Goal: Communication & Community: Ask a question

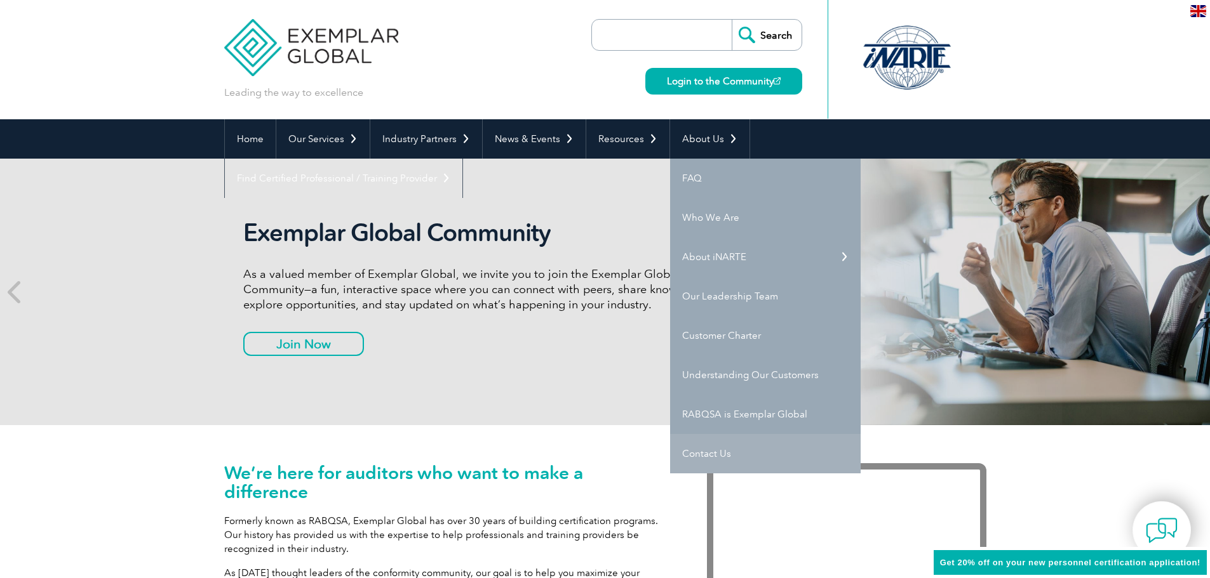
click at [701, 457] on link "Contact Us" at bounding box center [765, 453] width 190 height 39
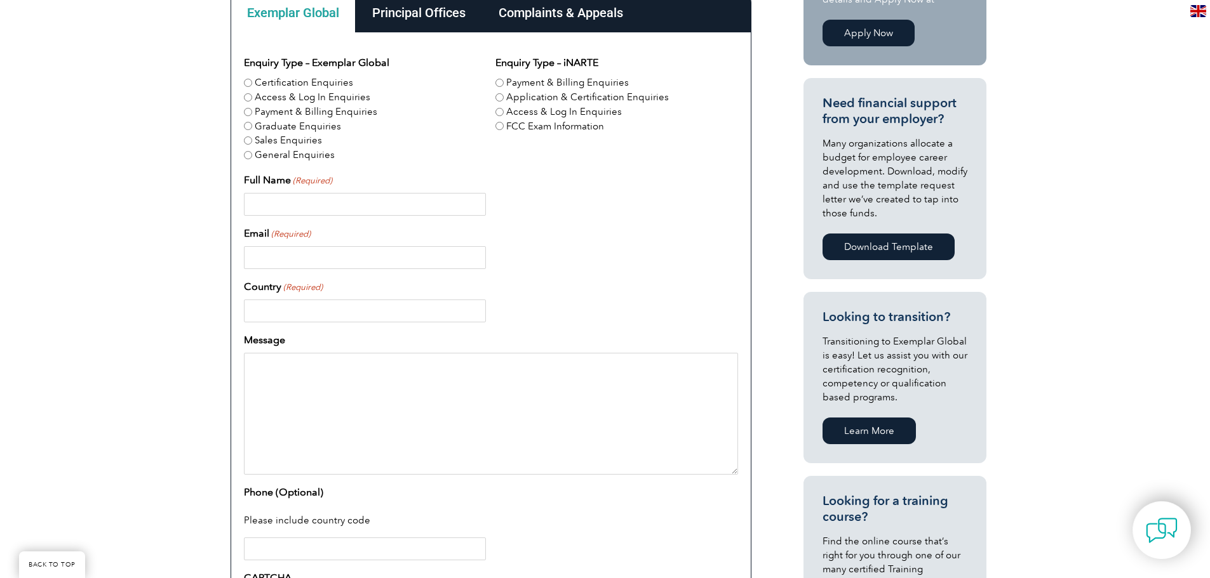
scroll to position [317, 0]
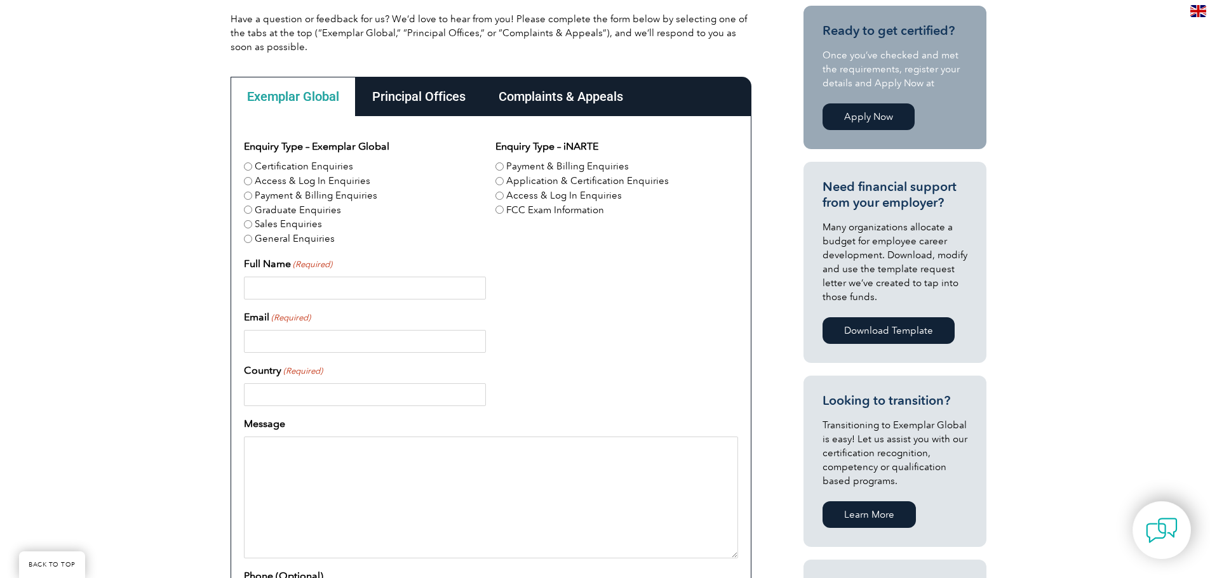
click at [288, 163] on label "Certification Enquiries" at bounding box center [304, 166] width 98 height 15
click at [252, 163] on input "Certification Enquiries" at bounding box center [248, 167] width 8 height 8
radio input "true"
click at [618, 185] on label "Application & Certification Enquiries" at bounding box center [587, 181] width 163 height 15
click at [504, 185] on input "Application & Certification Enquiries" at bounding box center [499, 181] width 8 height 8
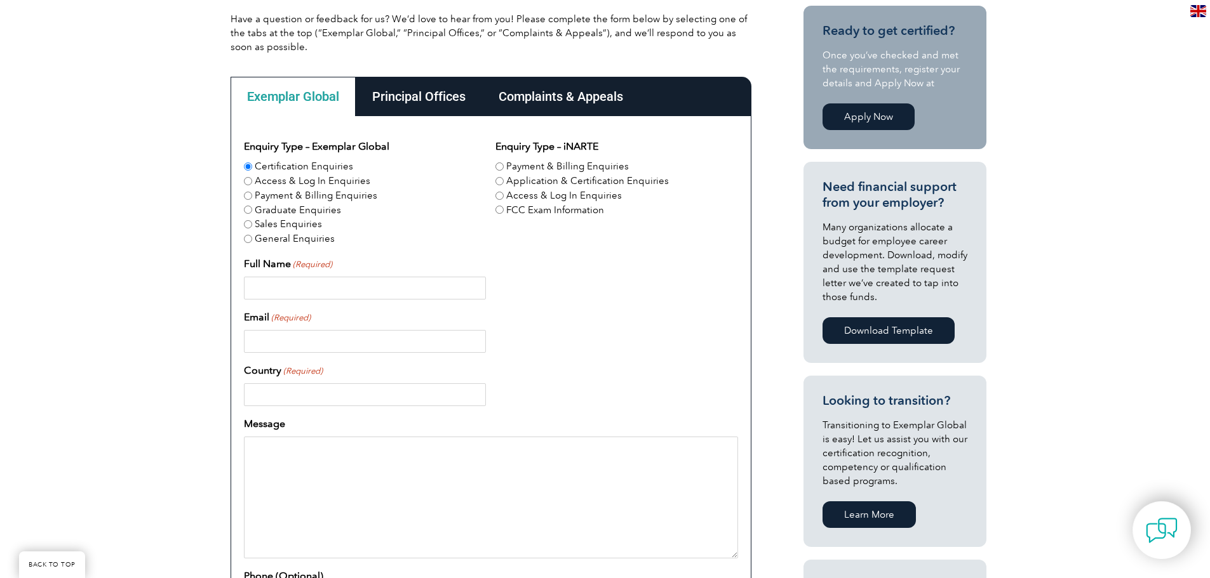
radio input "true"
click at [432, 296] on input "Full Name (Required)" at bounding box center [365, 288] width 242 height 23
type input "[PERSON_NAME]"
type input "[EMAIL_ADDRESS][DOMAIN_NAME]"
type input "[GEOGRAPHIC_DATA]"
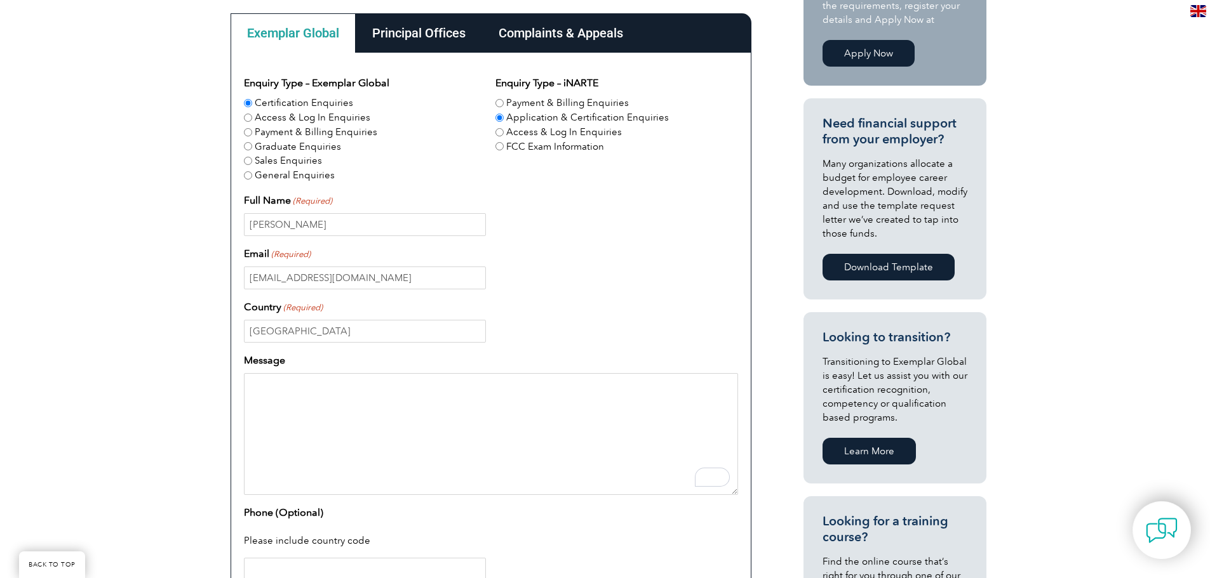
scroll to position [508, 0]
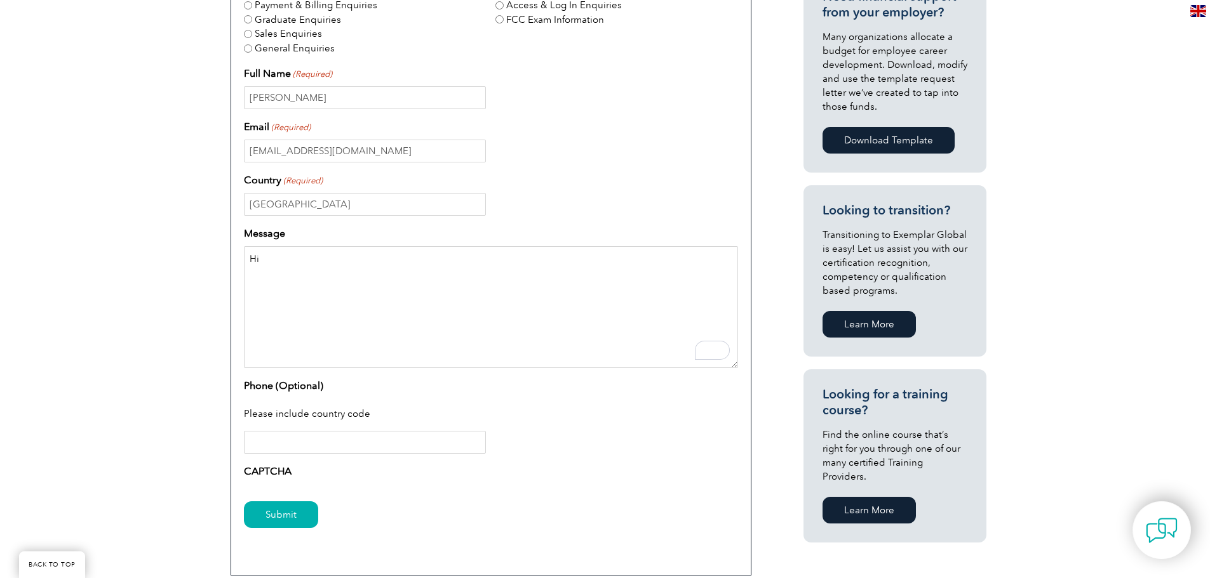
type textarea "H"
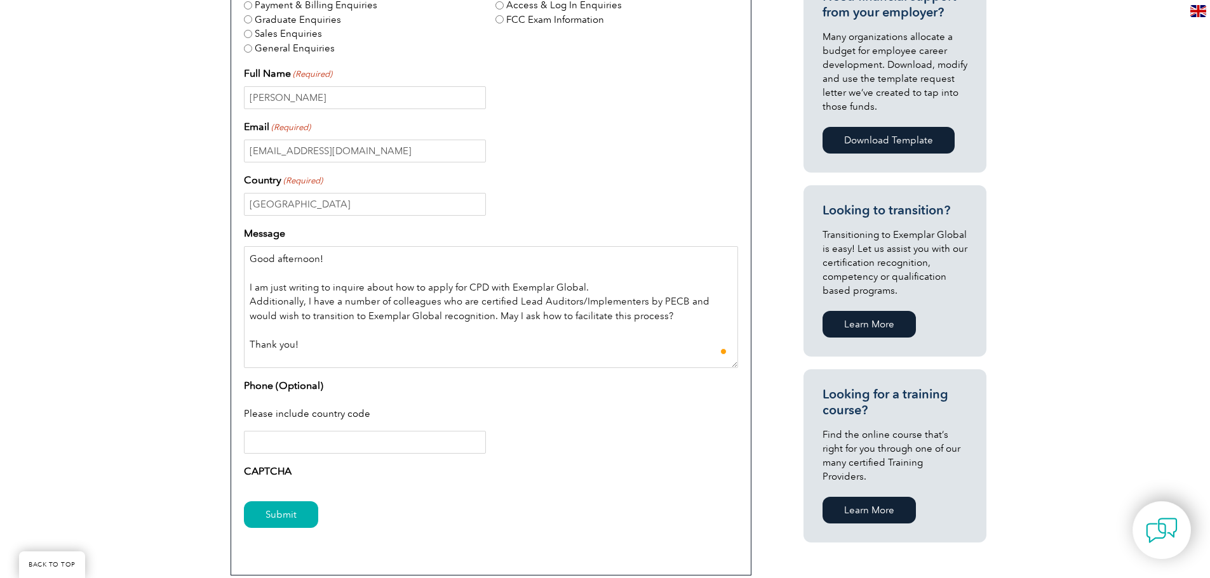
scroll to position [12, 0]
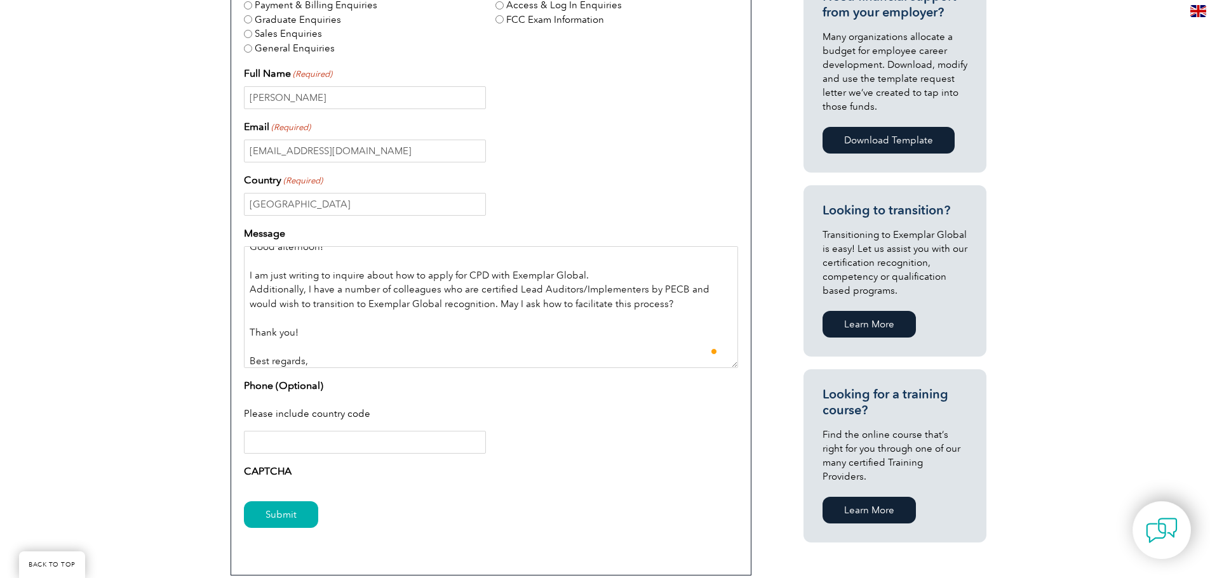
type textarea "Good afternoon! I am just writing to inquire about how to apply for CPD with Ex…"
type input "[PHONE_NUMBER]"
click at [587, 420] on div "Please include country code" at bounding box center [491, 415] width 494 height 33
click at [373, 352] on textarea "Good afternoon! I am just writing to inquire about how to apply for CPD with Ex…" at bounding box center [491, 307] width 494 height 122
click at [595, 401] on div "Please include country code" at bounding box center [491, 415] width 494 height 33
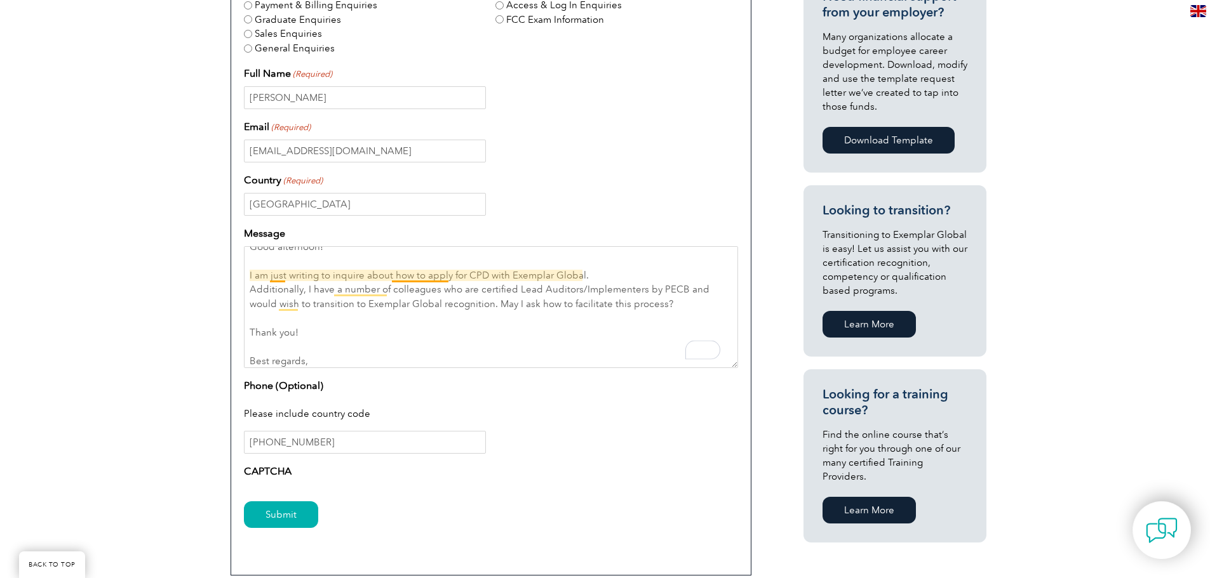
scroll to position [0, 0]
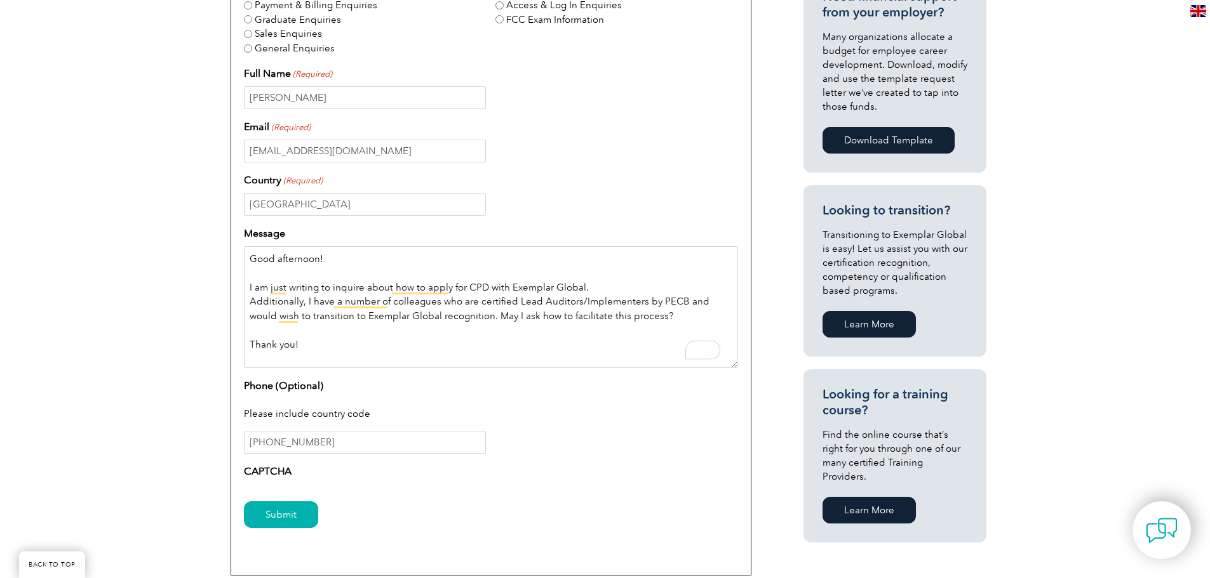
click at [429, 293] on textarea "Good afternoon! I am just writing to inquire about how to apply for CPD with Ex…" at bounding box center [491, 307] width 494 height 122
click at [304, 516] on input "Submit" at bounding box center [281, 515] width 74 height 27
click at [246, 470] on label "CAPTCHA" at bounding box center [268, 471] width 48 height 15
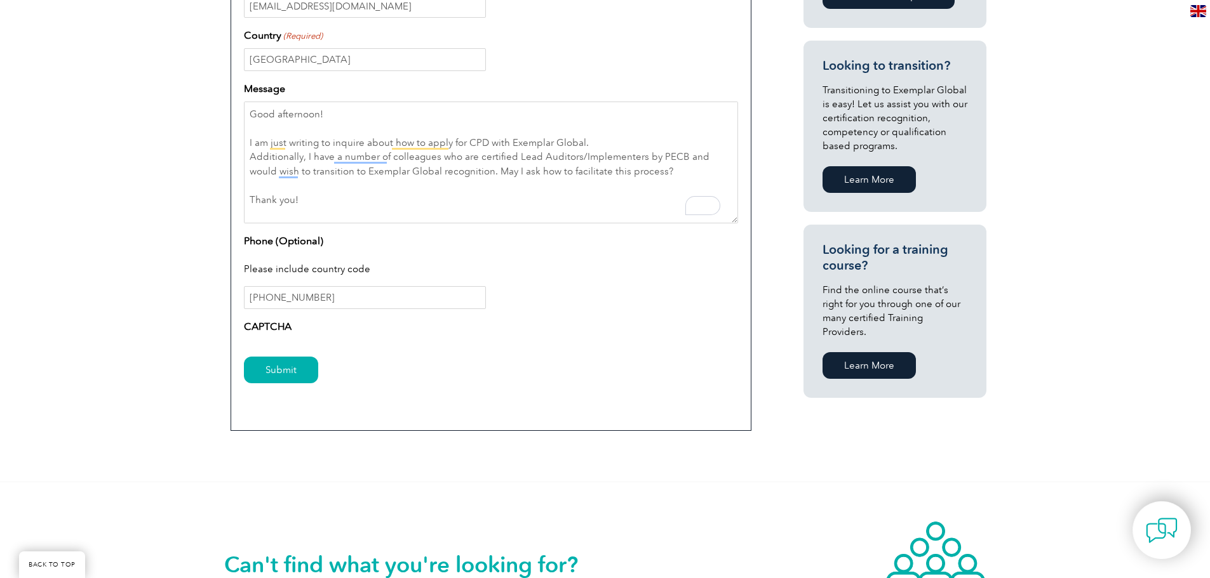
scroll to position [698, 0]
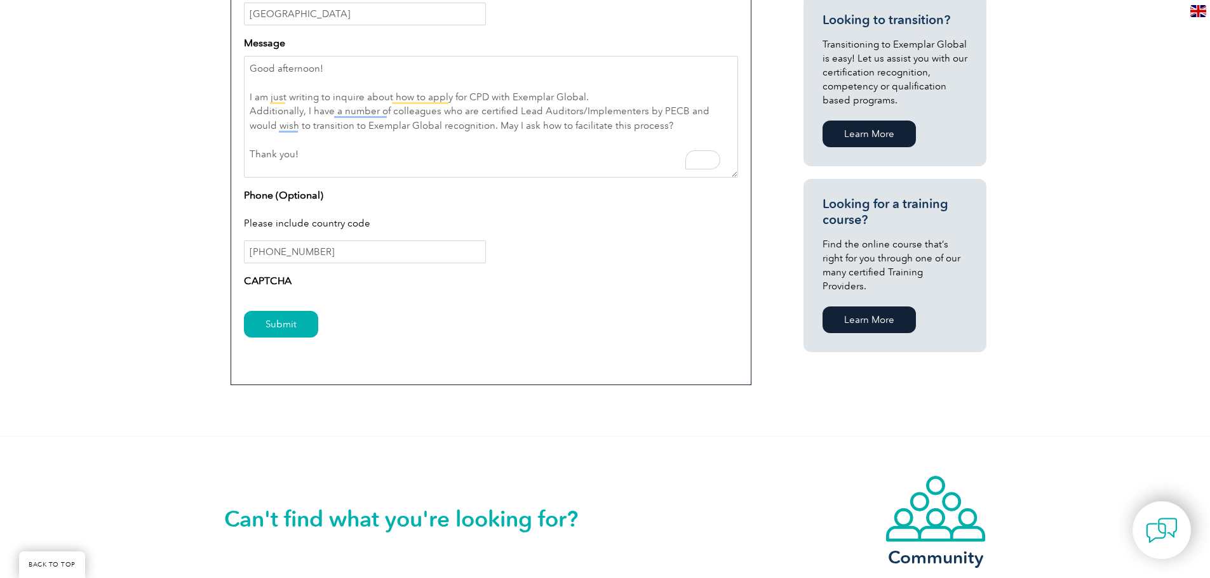
click at [288, 310] on div "Submit" at bounding box center [491, 325] width 494 height 55
click at [291, 327] on input "Submit" at bounding box center [281, 324] width 74 height 27
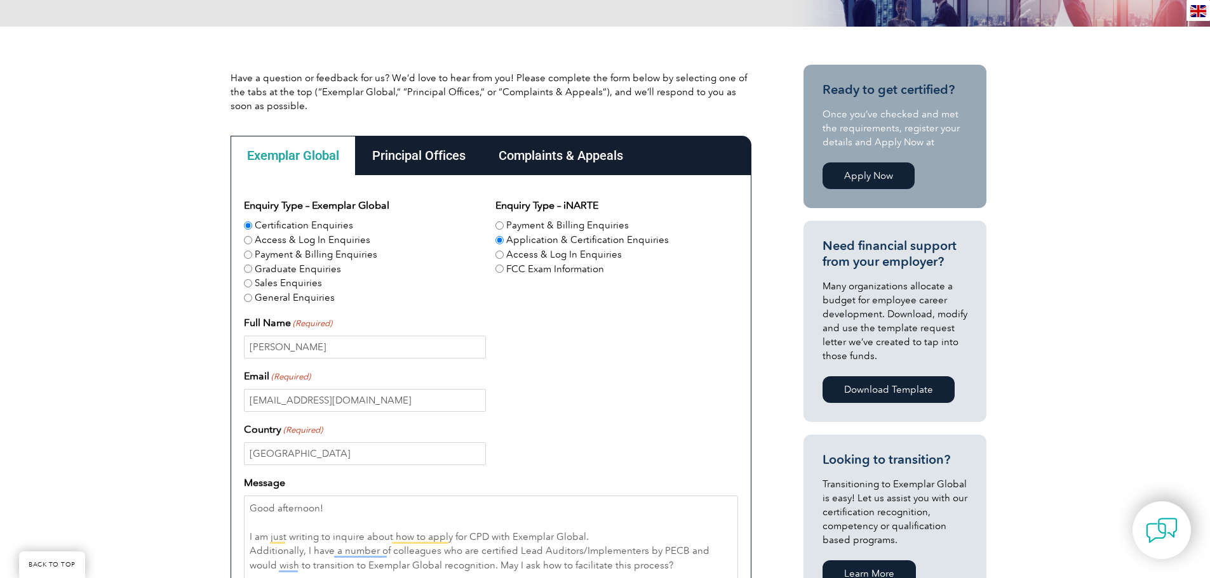
scroll to position [254, 0]
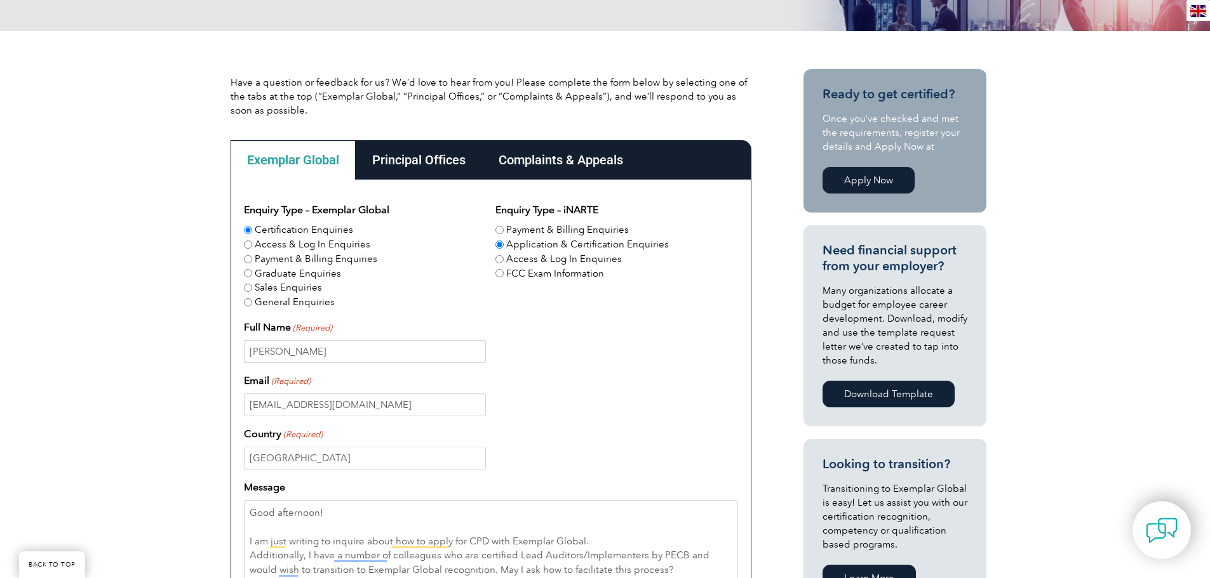
click at [441, 163] on div "Principal Offices" at bounding box center [419, 159] width 126 height 39
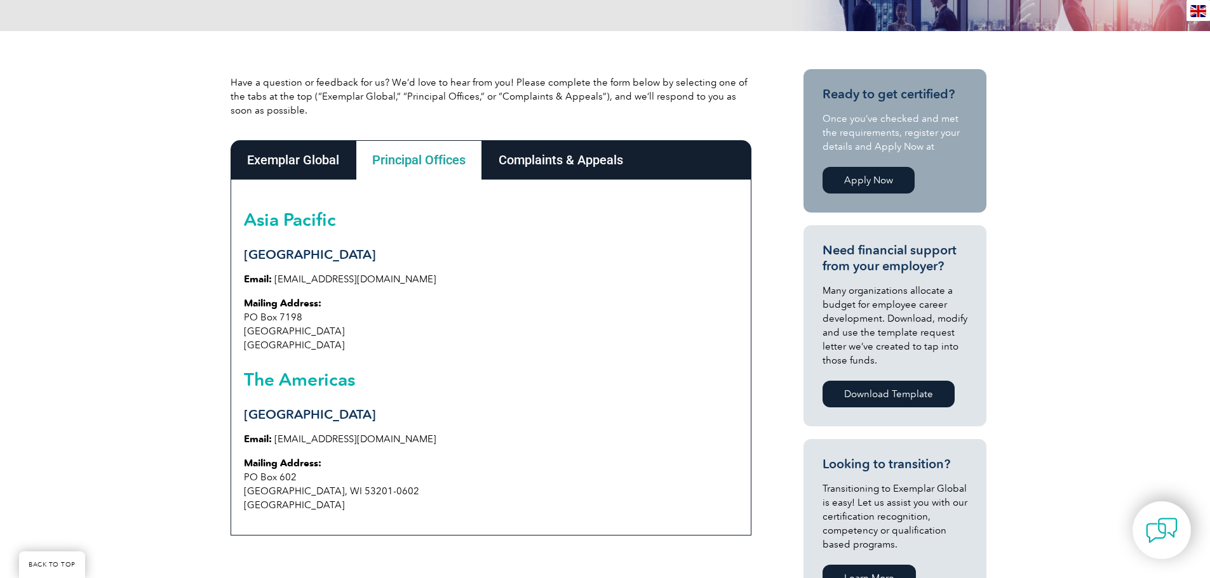
click at [312, 149] on div "Exemplar Global" at bounding box center [292, 159] width 125 height 39
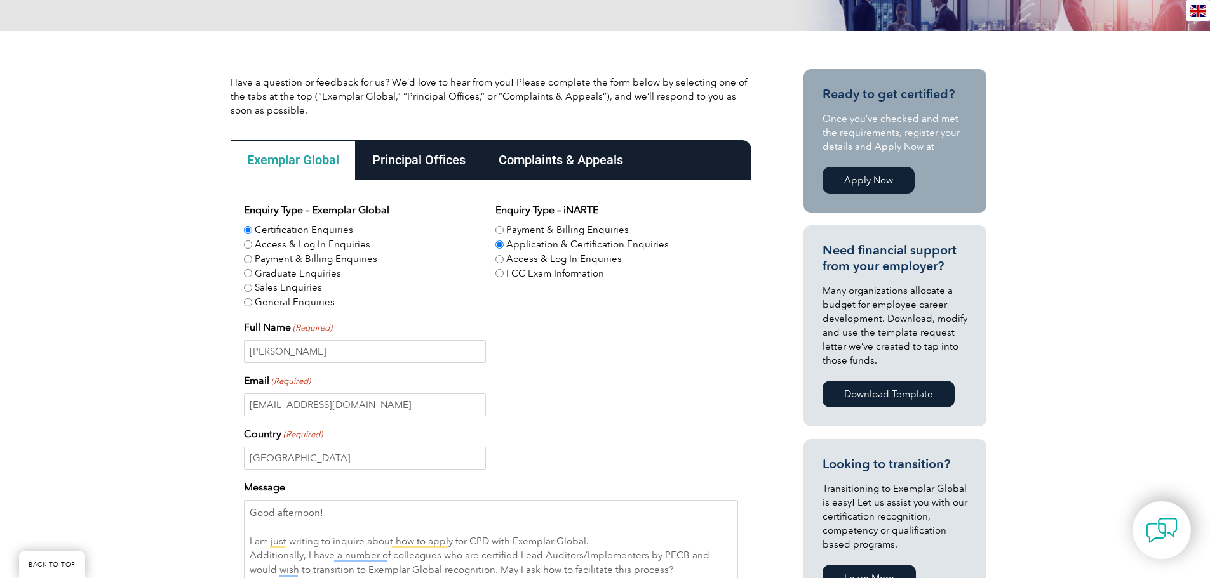
click at [427, 161] on div "Principal Offices" at bounding box center [419, 159] width 126 height 39
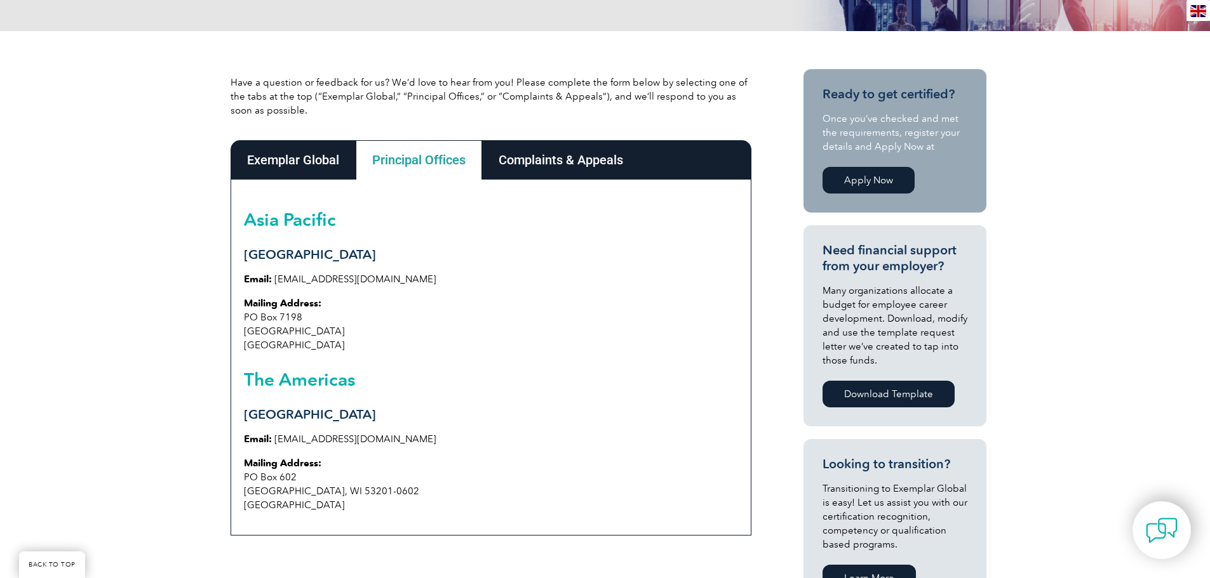
click at [328, 156] on div "Exemplar Global" at bounding box center [292, 159] width 125 height 39
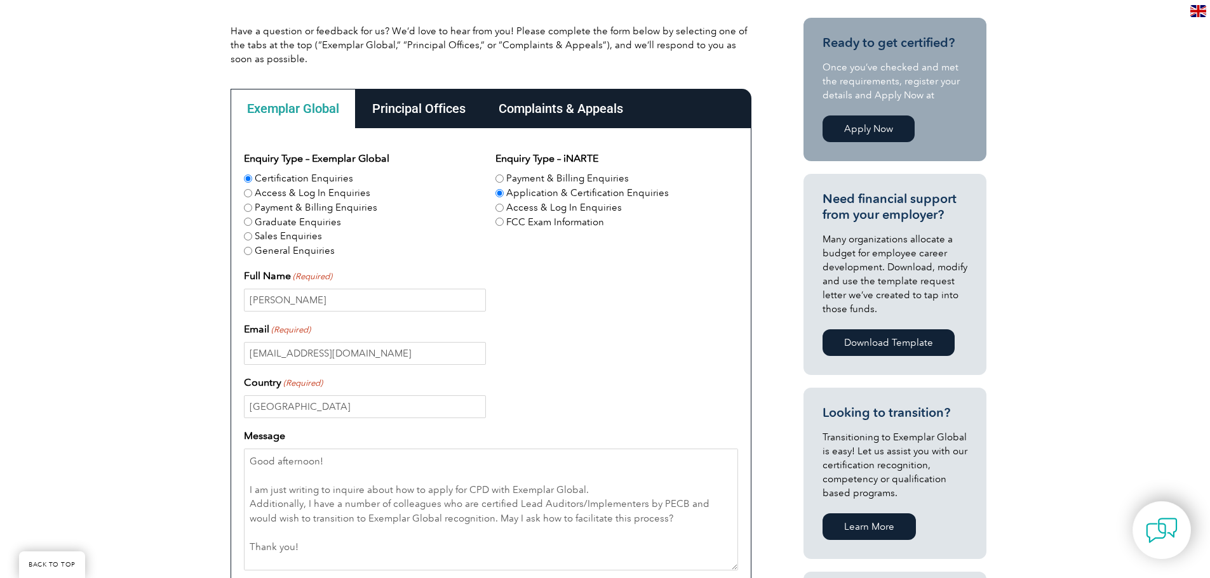
scroll to position [508, 0]
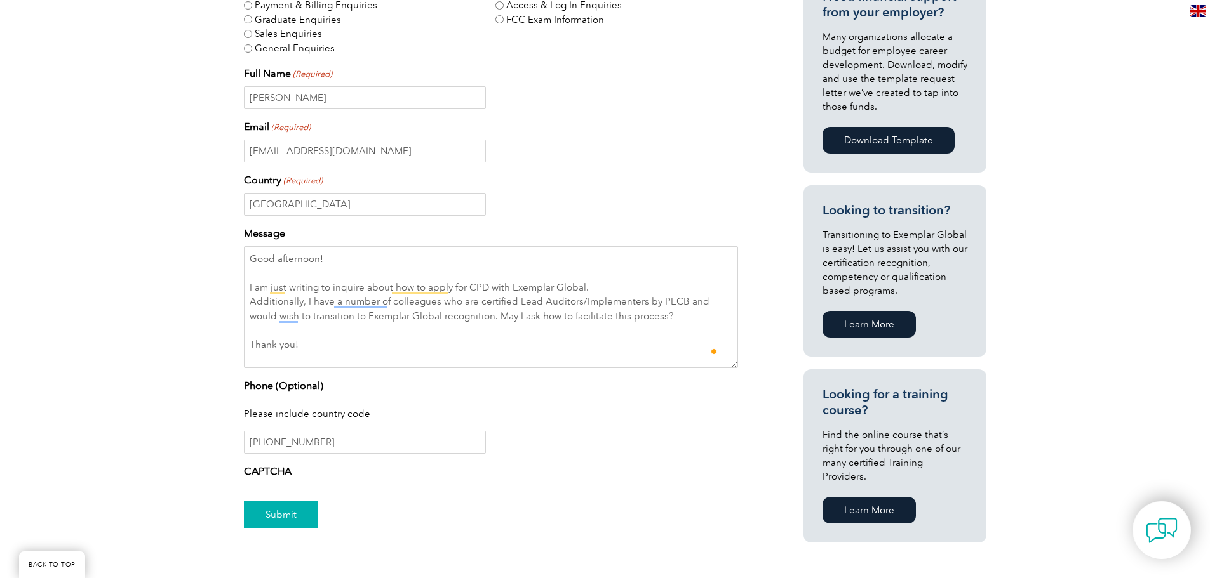
click at [267, 512] on input "Submit" at bounding box center [281, 515] width 74 height 27
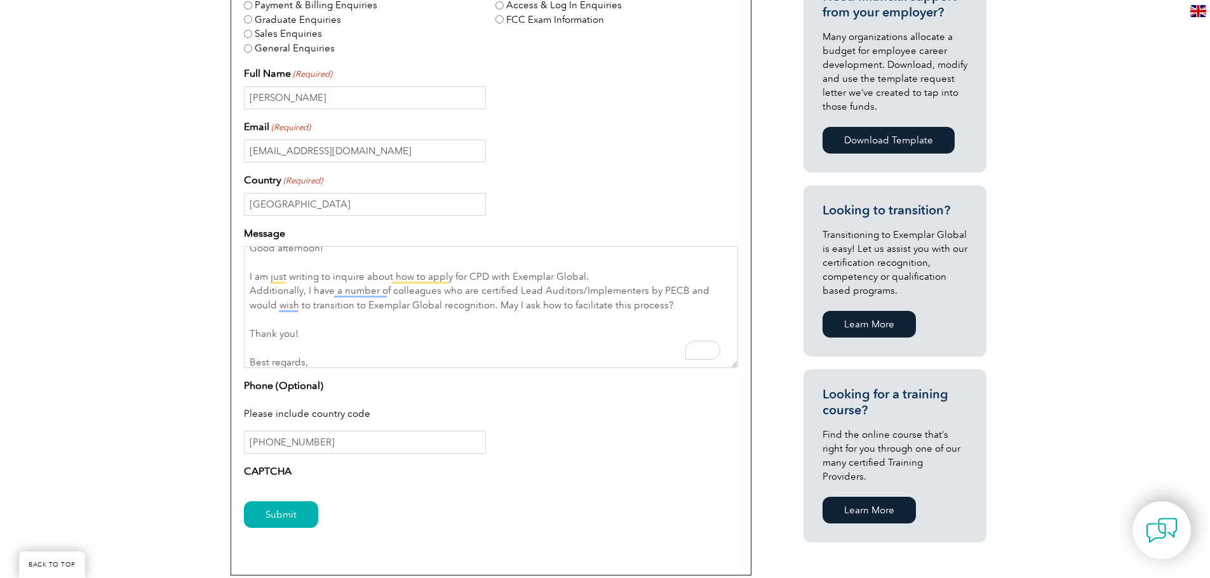
scroll to position [18, 0]
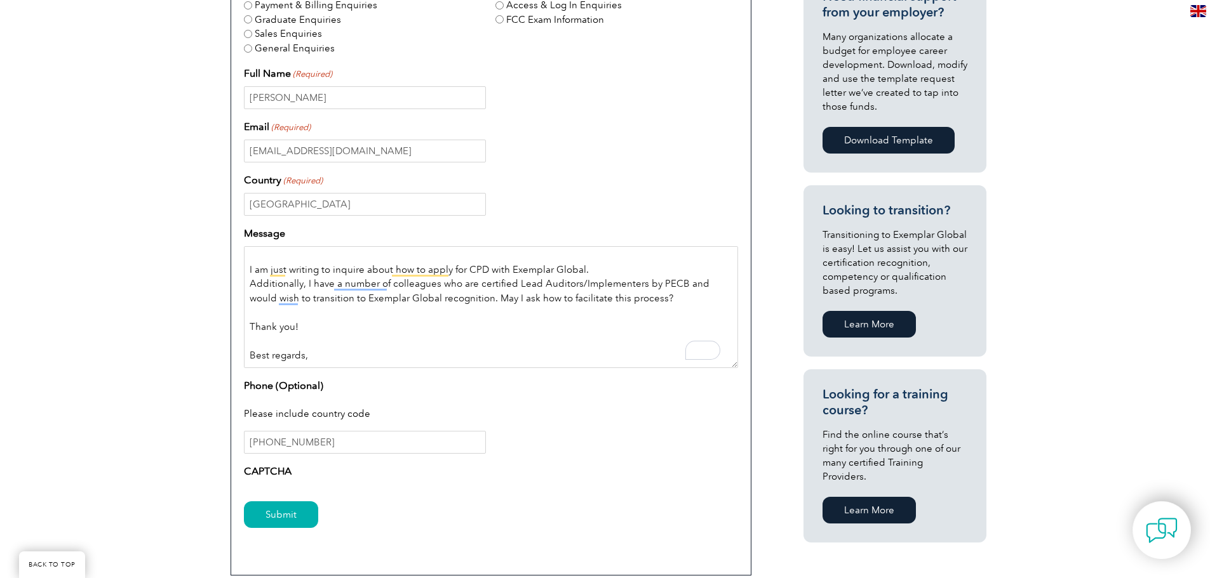
click at [345, 352] on textarea "Good afternoon! I am just writing to inquire about how to apply for CPD with Ex…" at bounding box center [491, 307] width 494 height 122
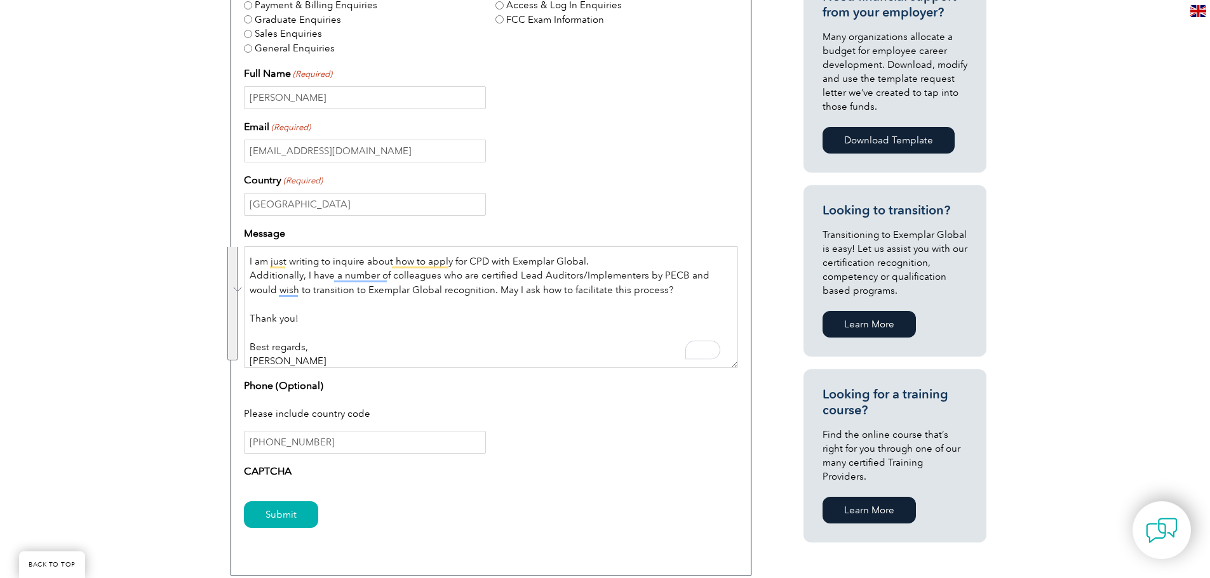
type textarea "Good afternoon! I am just writing to inquire about how to apply for CPD with Ex…"
click at [414, 447] on input "[PHONE_NUMBER]" at bounding box center [365, 442] width 242 height 23
click at [253, 468] on label "CAPTCHA" at bounding box center [268, 471] width 48 height 15
click at [276, 468] on label "CAPTCHA" at bounding box center [268, 471] width 48 height 15
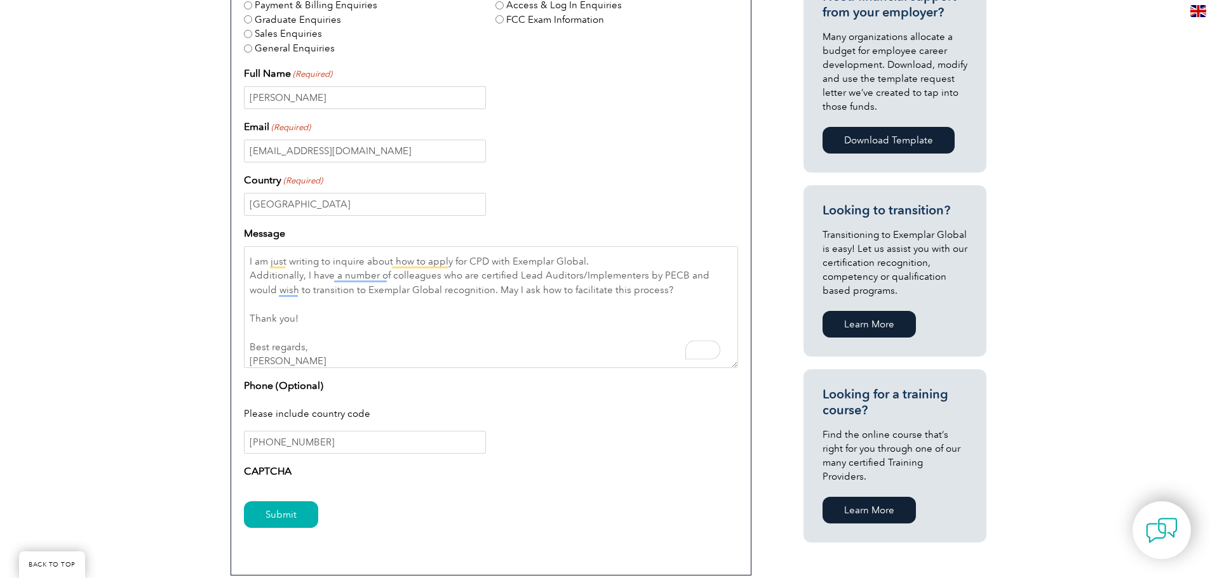
click at [310, 473] on div "CAPTCHA" at bounding box center [491, 474] width 494 height 20
click at [279, 511] on input "Submit" at bounding box center [281, 515] width 74 height 27
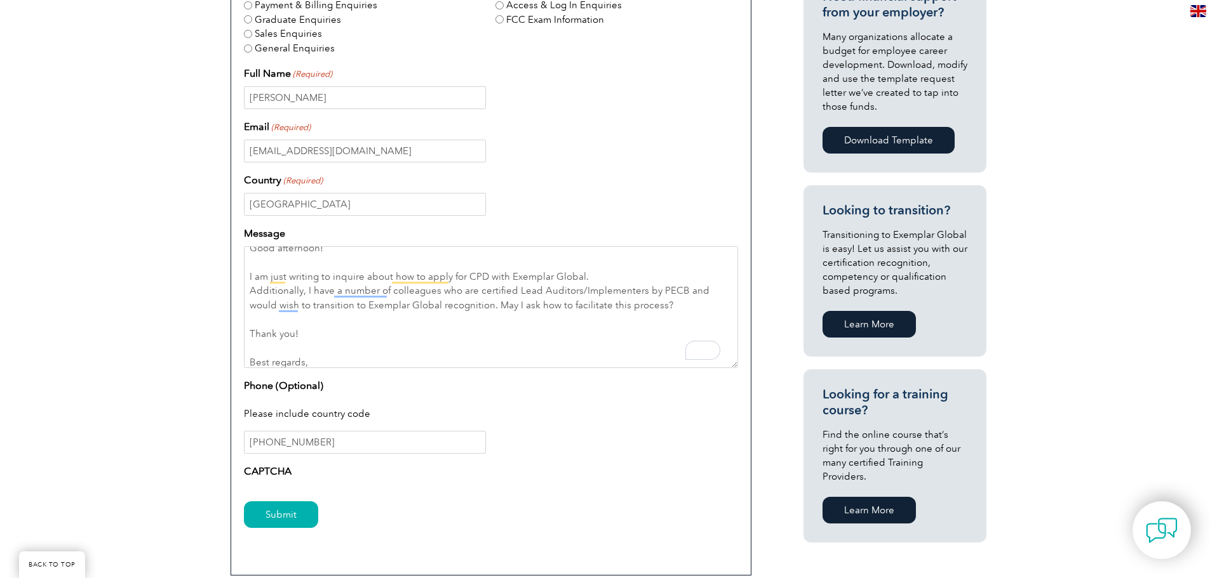
scroll to position [0, 0]
